Goal: Check status: Check status

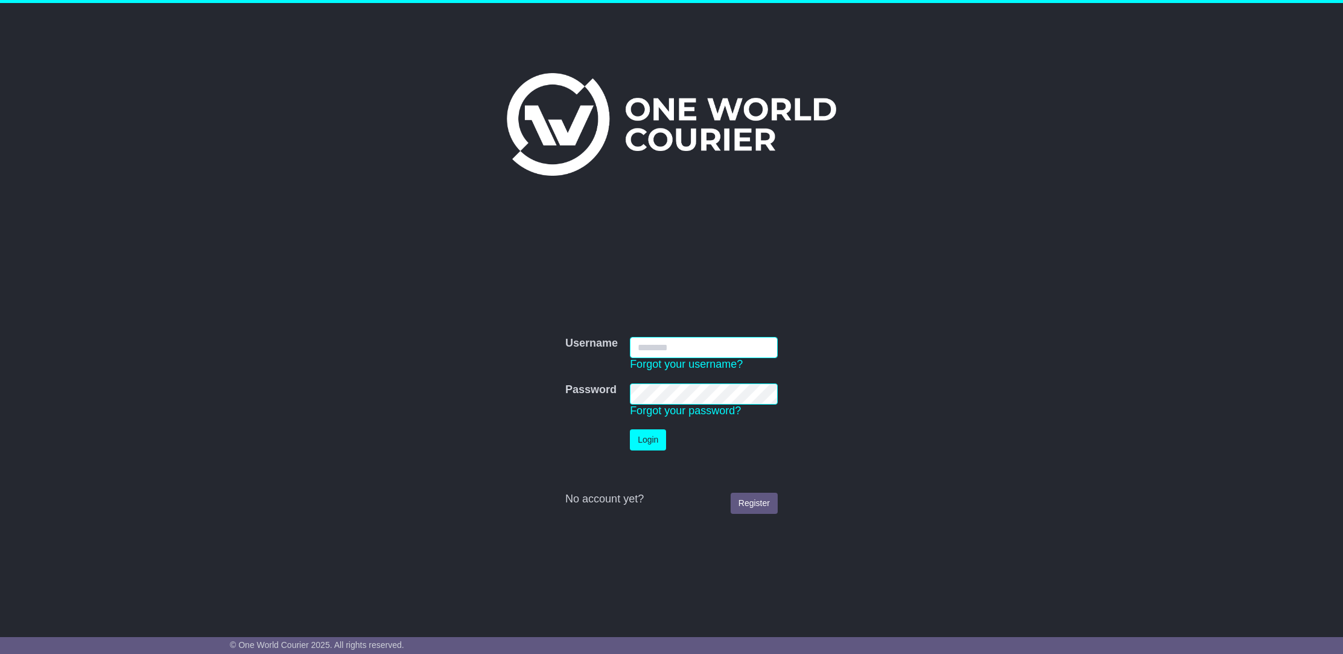
click at [671, 351] on input "Username" at bounding box center [704, 347] width 148 height 21
type input "**********"
click at [630, 429] on button "Login" at bounding box center [648, 439] width 36 height 21
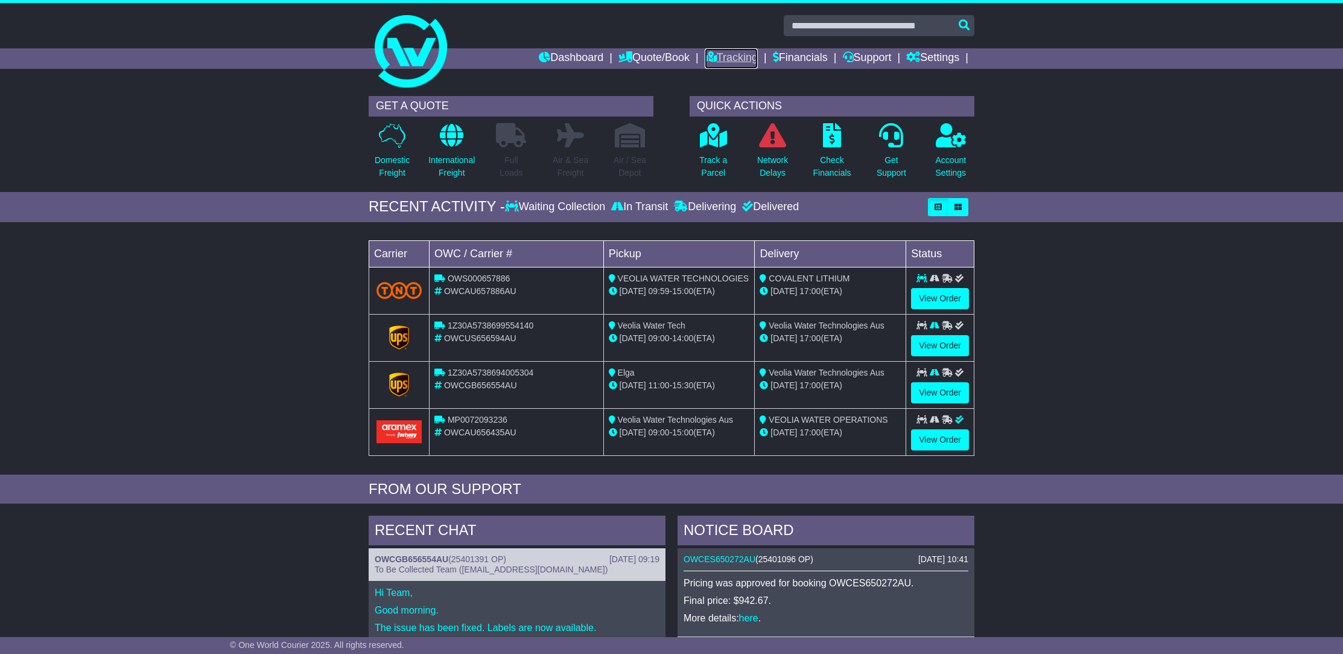
click at [730, 56] on link "Tracking" at bounding box center [731, 58] width 53 height 21
